Goal: Navigation & Orientation: Go to known website

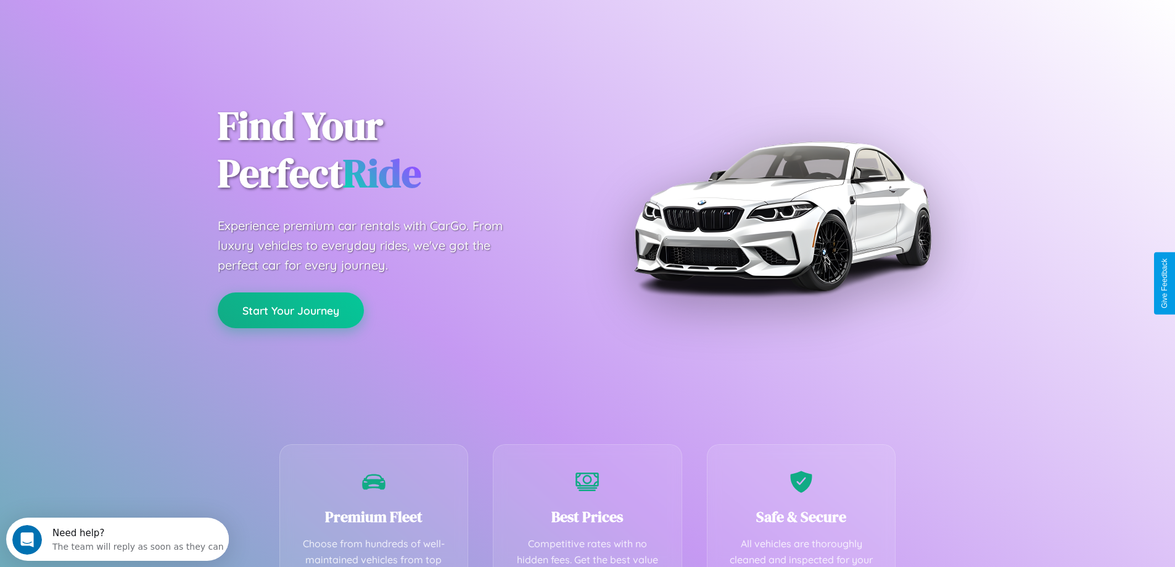
click at [291, 310] on button "Start Your Journey" at bounding box center [291, 310] width 146 height 36
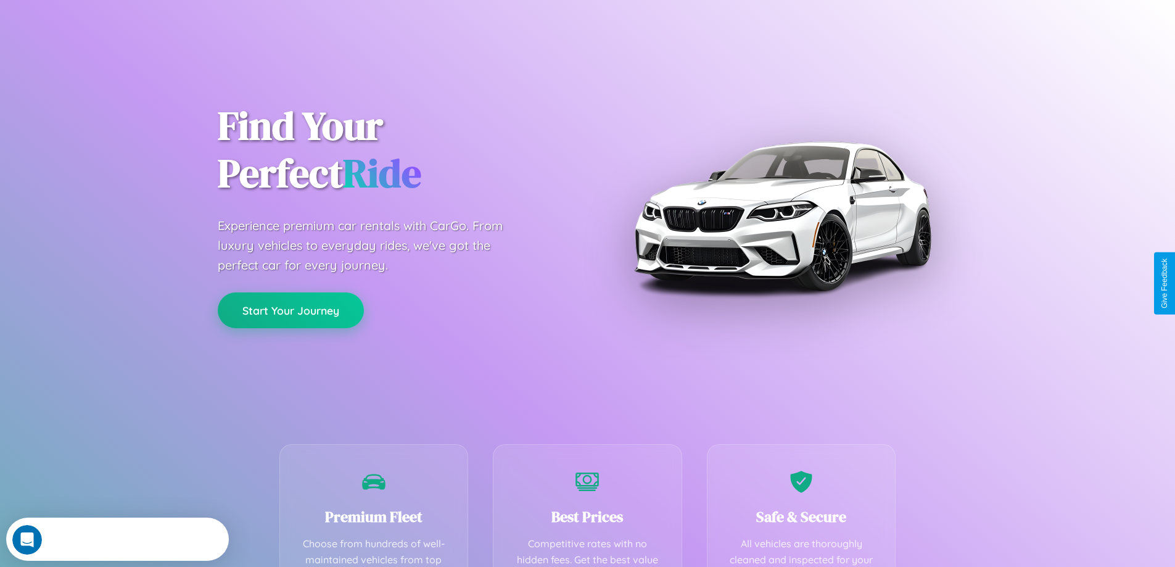
click at [291, 310] on button "Start Your Journey" at bounding box center [291, 310] width 146 height 36
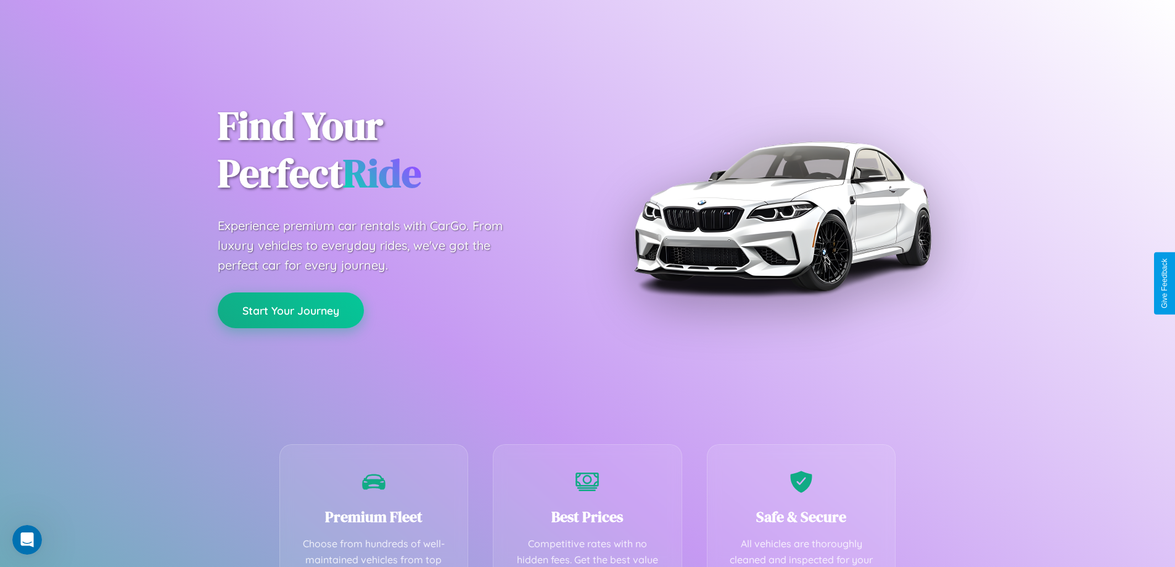
click at [291, 310] on button "Start Your Journey" at bounding box center [291, 310] width 146 height 36
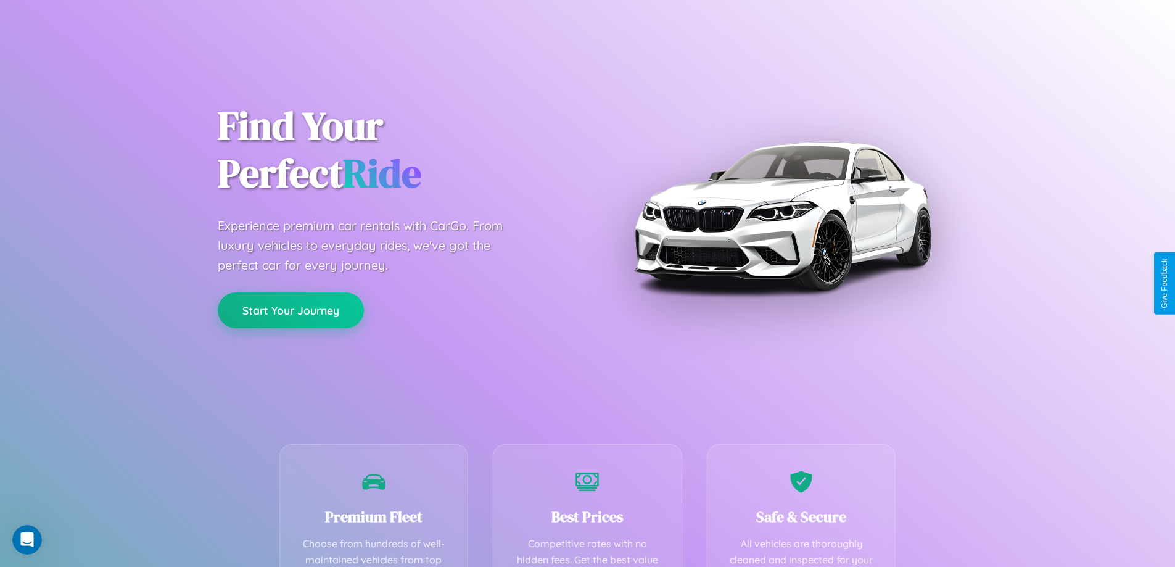
click at [291, 310] on button "Start Your Journey" at bounding box center [291, 310] width 146 height 36
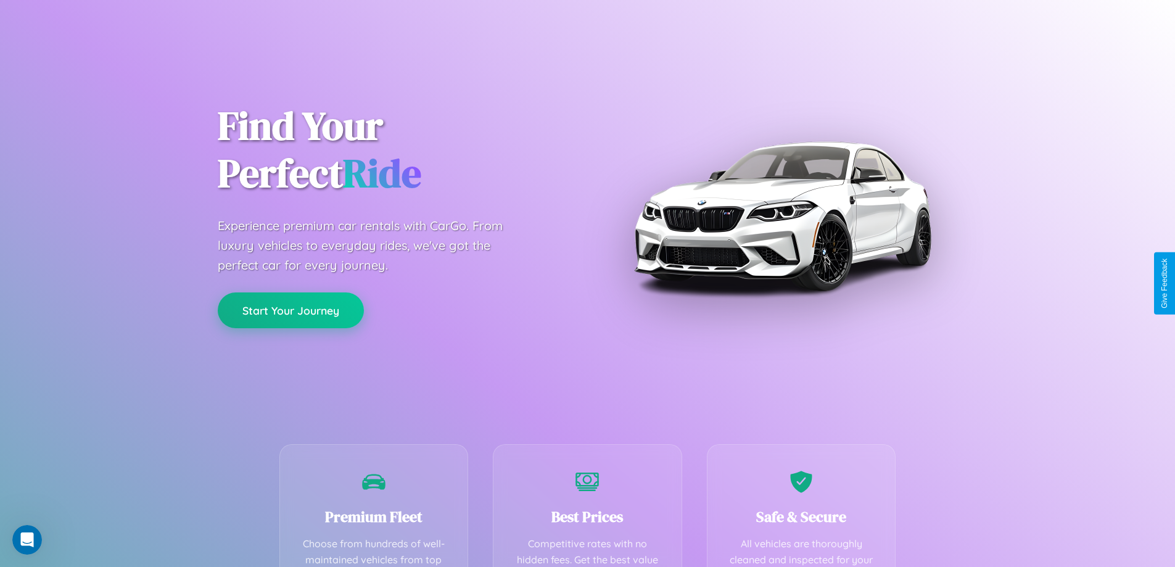
click at [291, 310] on button "Start Your Journey" at bounding box center [291, 310] width 146 height 36
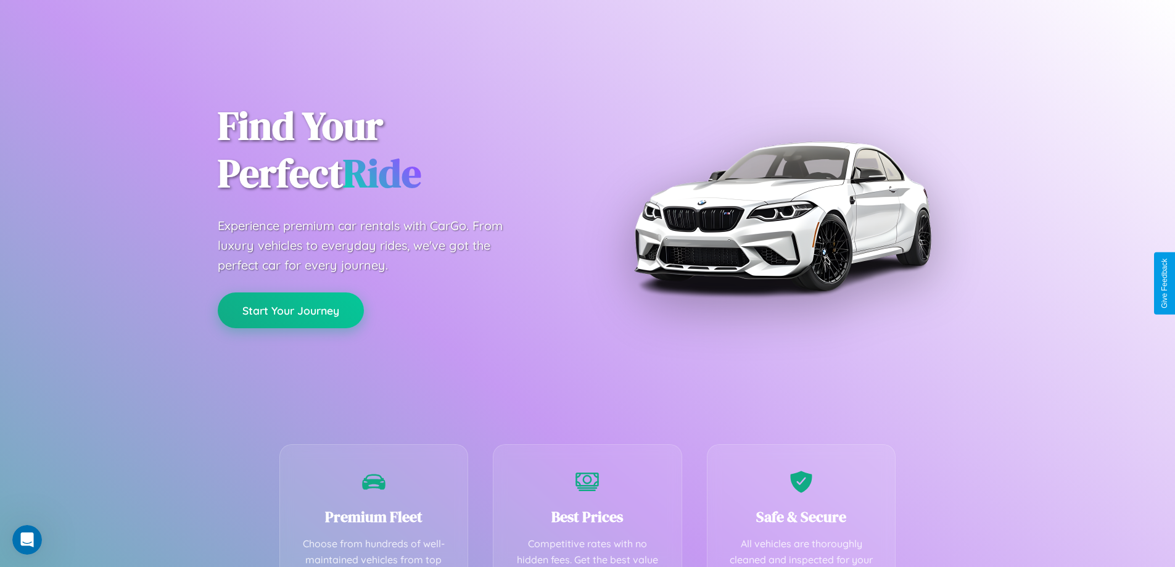
click at [291, 310] on button "Start Your Journey" at bounding box center [291, 310] width 146 height 36
